Goal: Download file/media

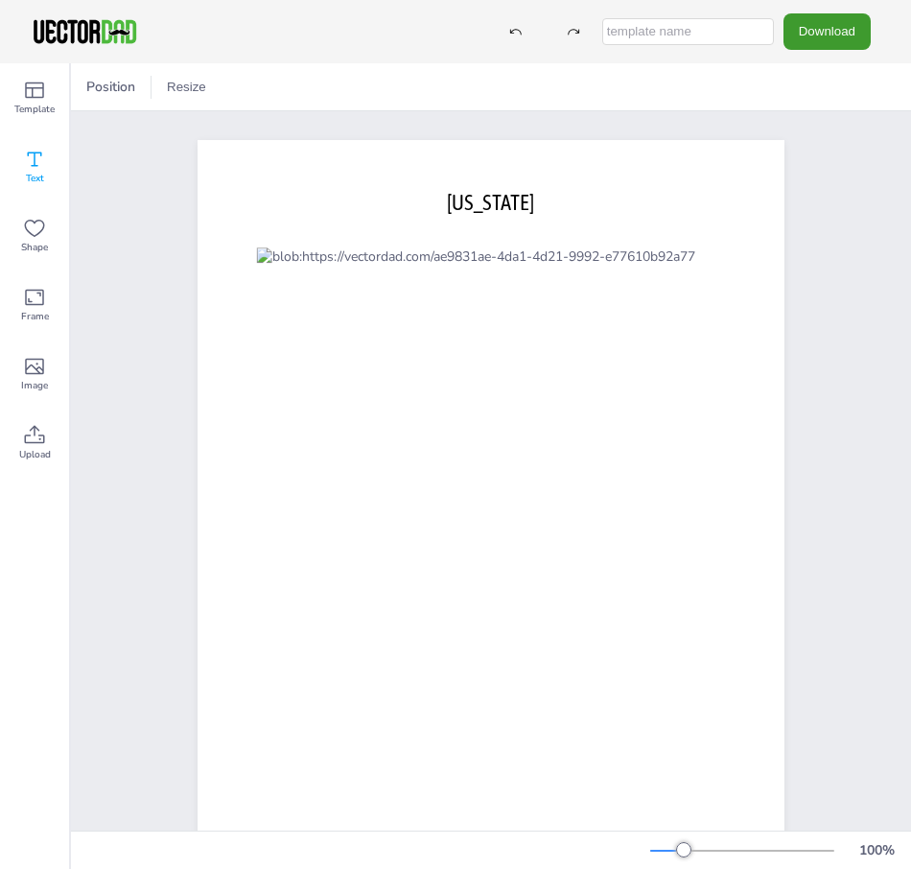
click at [32, 143] on div "Text" at bounding box center [34, 166] width 69 height 69
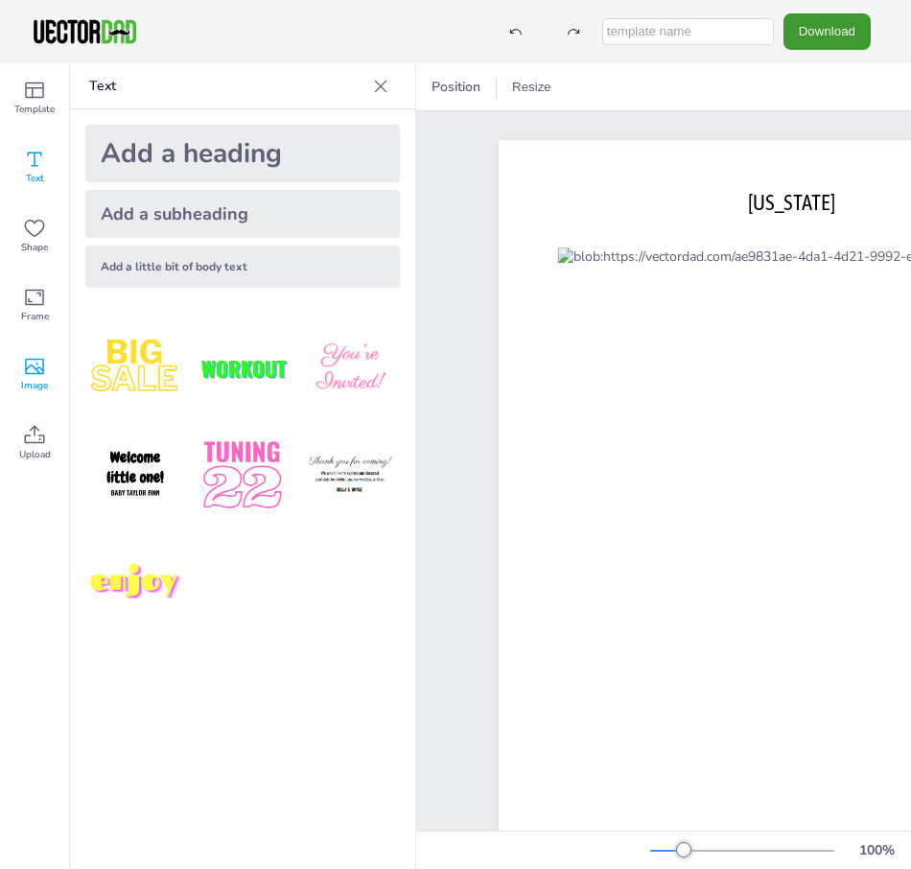
click at [30, 362] on icon at bounding box center [34, 366] width 23 height 23
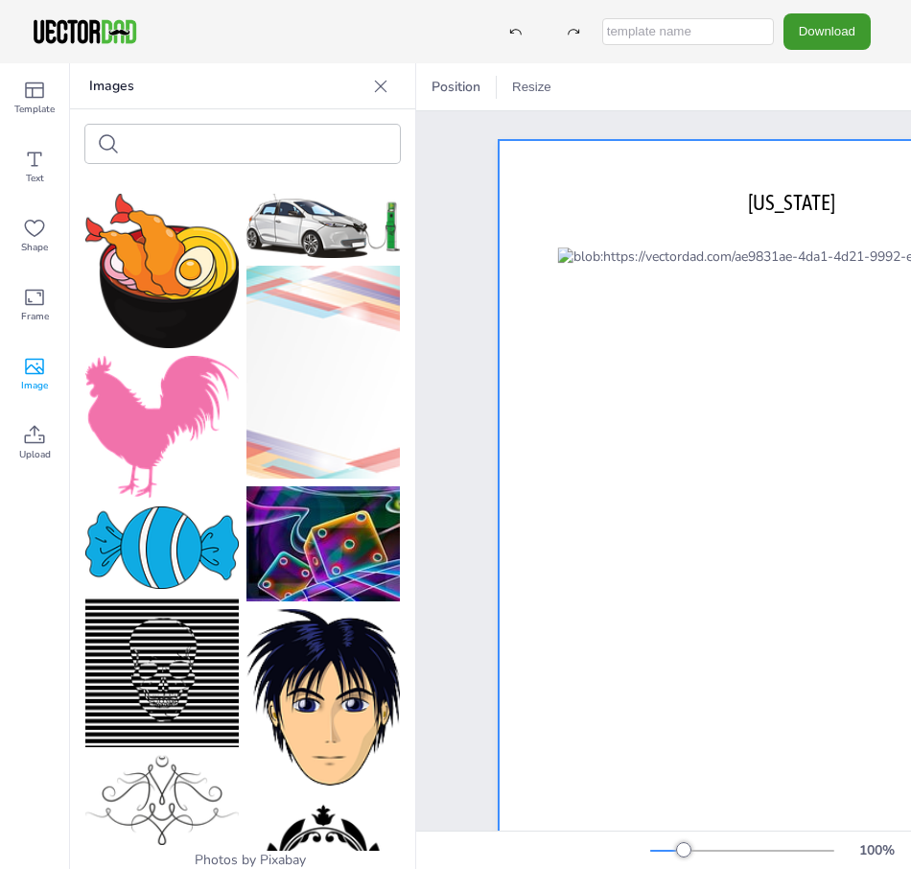
click at [515, 398] on div at bounding box center [792, 519] width 587 height 759
click at [381, 85] on icon at bounding box center [381, 86] width 12 height 12
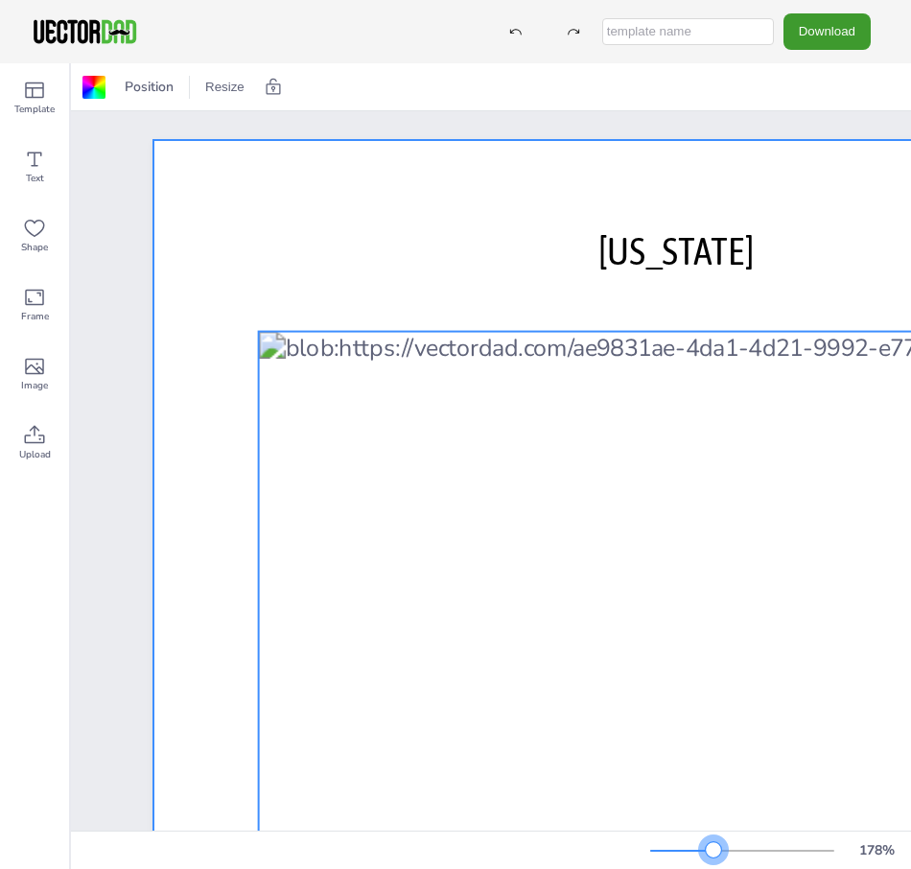
drag, startPoint x: 683, startPoint y: 853, endPoint x: 714, endPoint y: 807, distance: 55.3
click at [714, 807] on div "Position Resize [DOMAIN_NAME] [US_STATE] 178 %" at bounding box center [491, 466] width 840 height 806
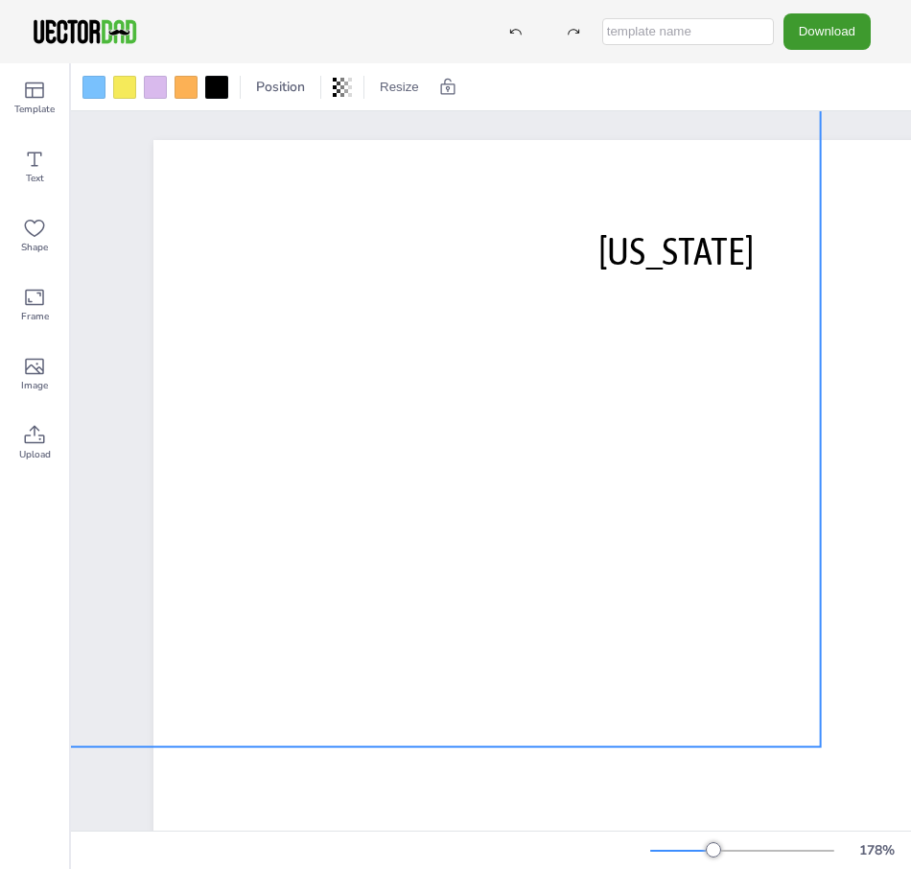
drag, startPoint x: 684, startPoint y: 769, endPoint x: 412, endPoint y: 217, distance: 616.0
click at [412, 217] on div at bounding box center [404, 263] width 835 height 968
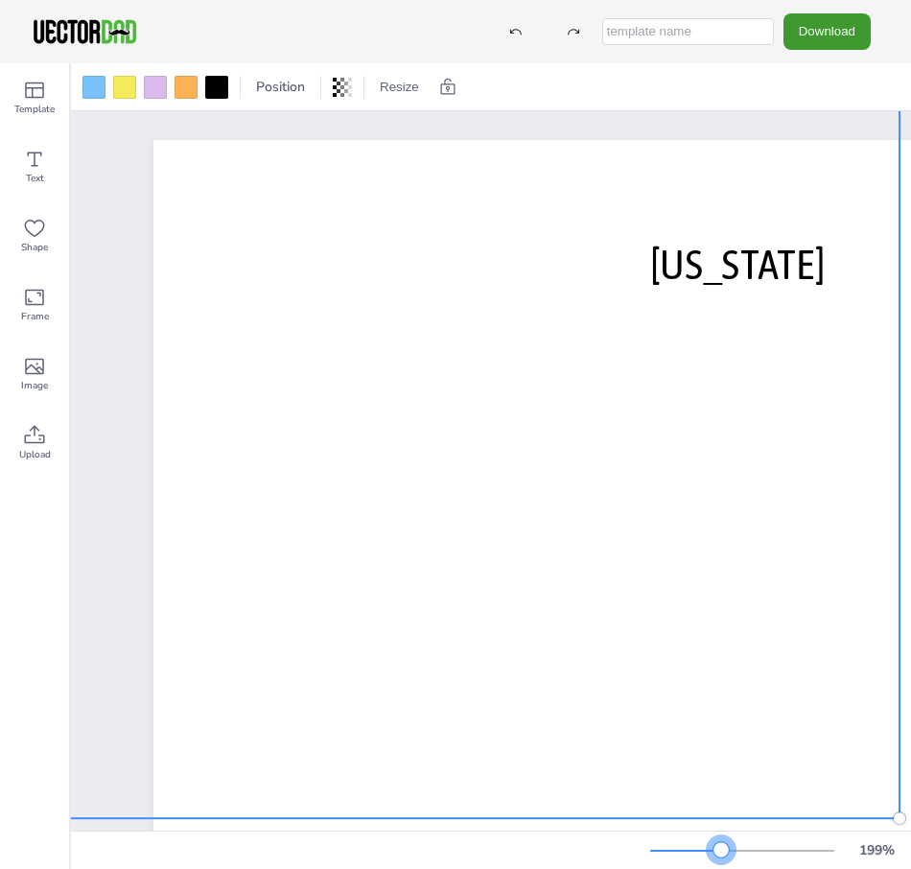
click at [721, 851] on div at bounding box center [721, 849] width 15 height 15
click at [834, 31] on button "Download" at bounding box center [827, 30] width 87 height 35
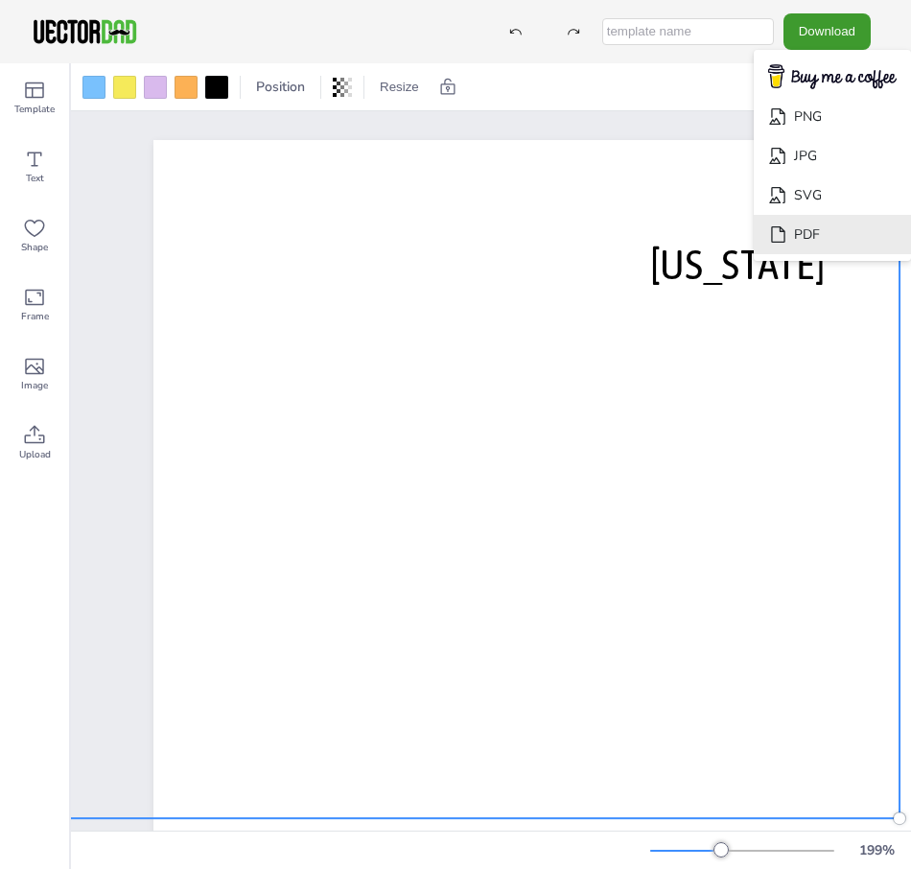
click at [809, 234] on li "PDF" at bounding box center [832, 234] width 157 height 39
